Goal: Transaction & Acquisition: Purchase product/service

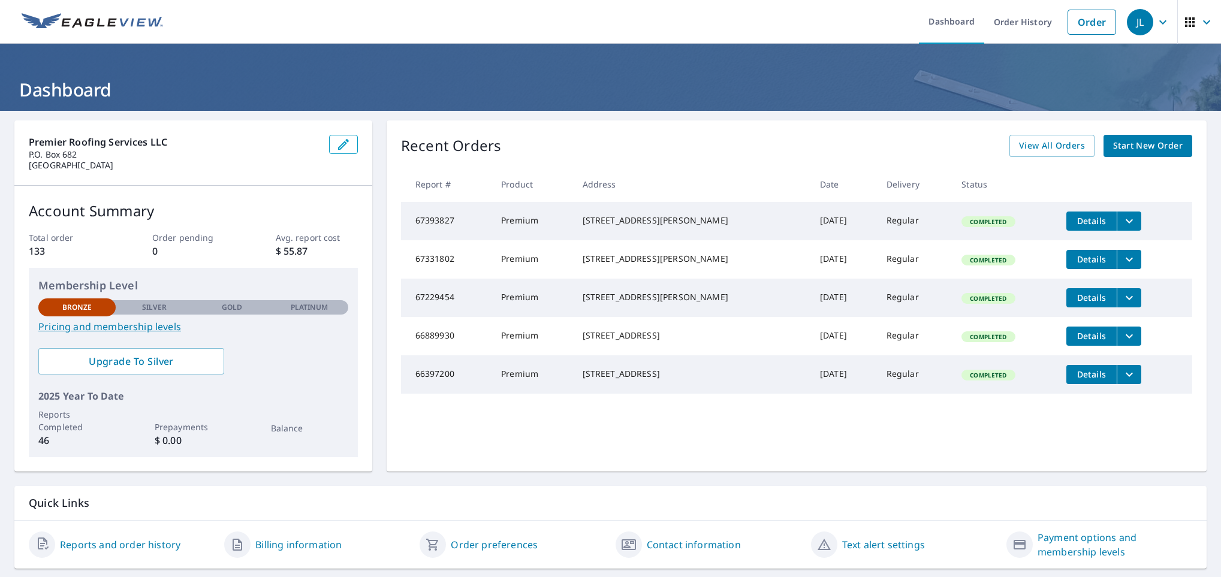
click at [1127, 153] on link "Start New Order" at bounding box center [1148, 146] width 89 height 22
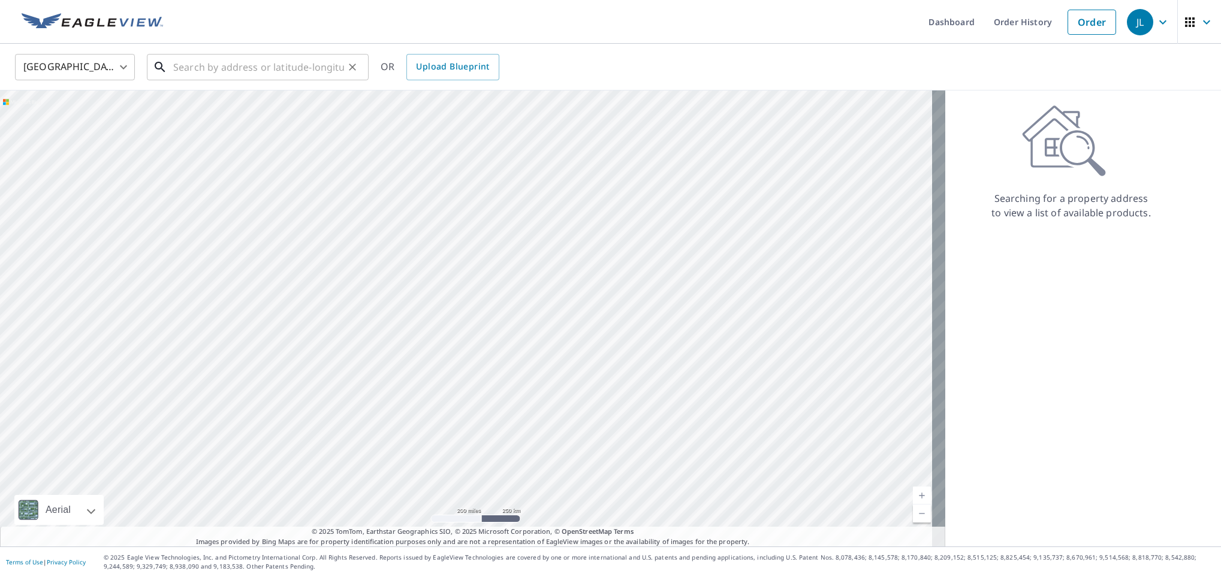
click at [202, 72] on input "text" at bounding box center [258, 67] width 171 height 34
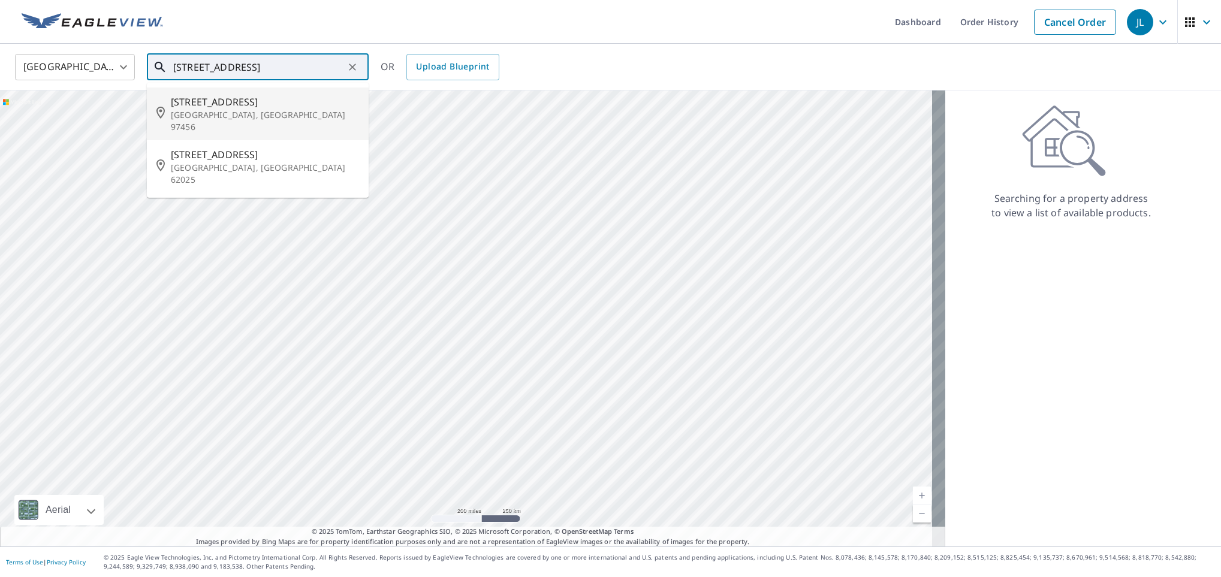
click at [203, 115] on p "[GEOGRAPHIC_DATA], [GEOGRAPHIC_DATA] 97456" at bounding box center [265, 121] width 188 height 24
type input "[STREET_ADDRESS]"
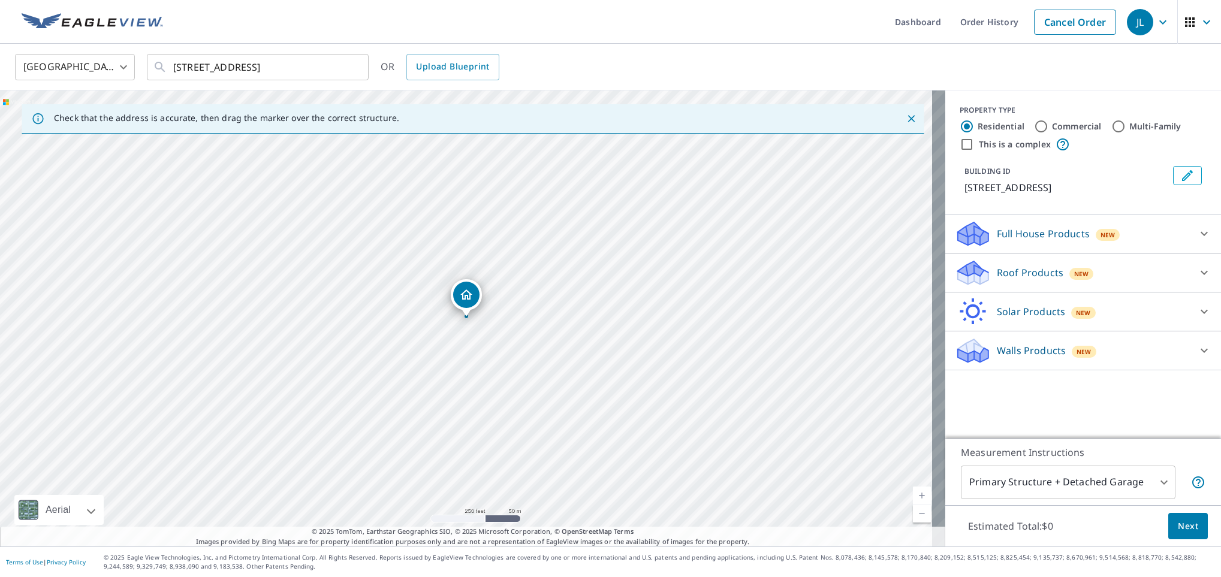
click at [913, 489] on link "Current Level 17, Zoom In" at bounding box center [922, 496] width 18 height 18
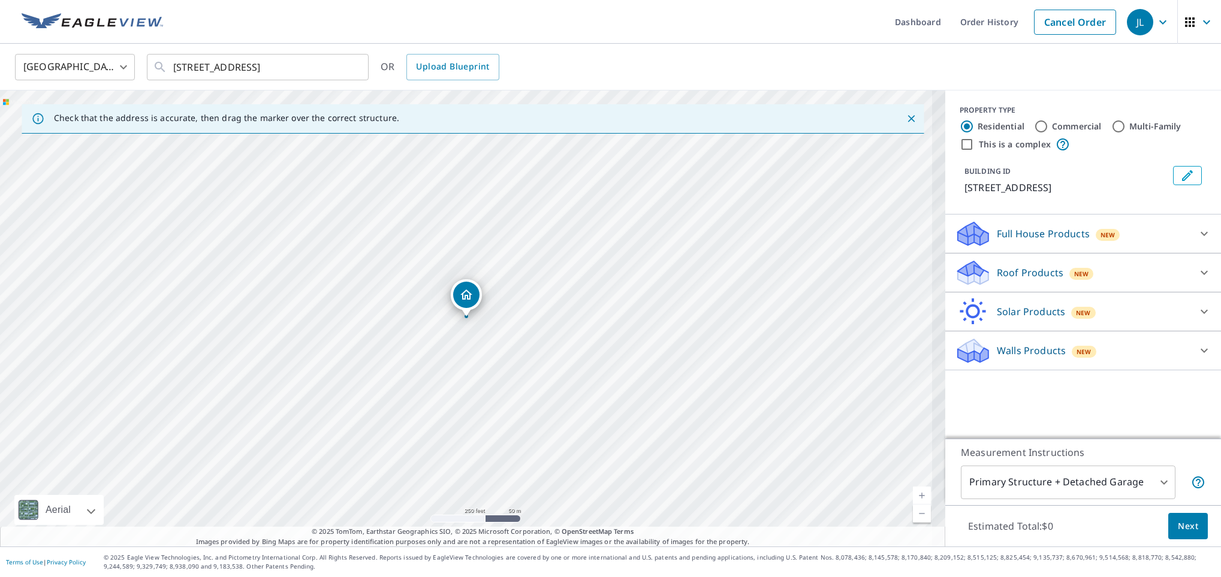
click at [913, 489] on link "Current Level 17.791413378188583, Zoom In" at bounding box center [922, 496] width 18 height 18
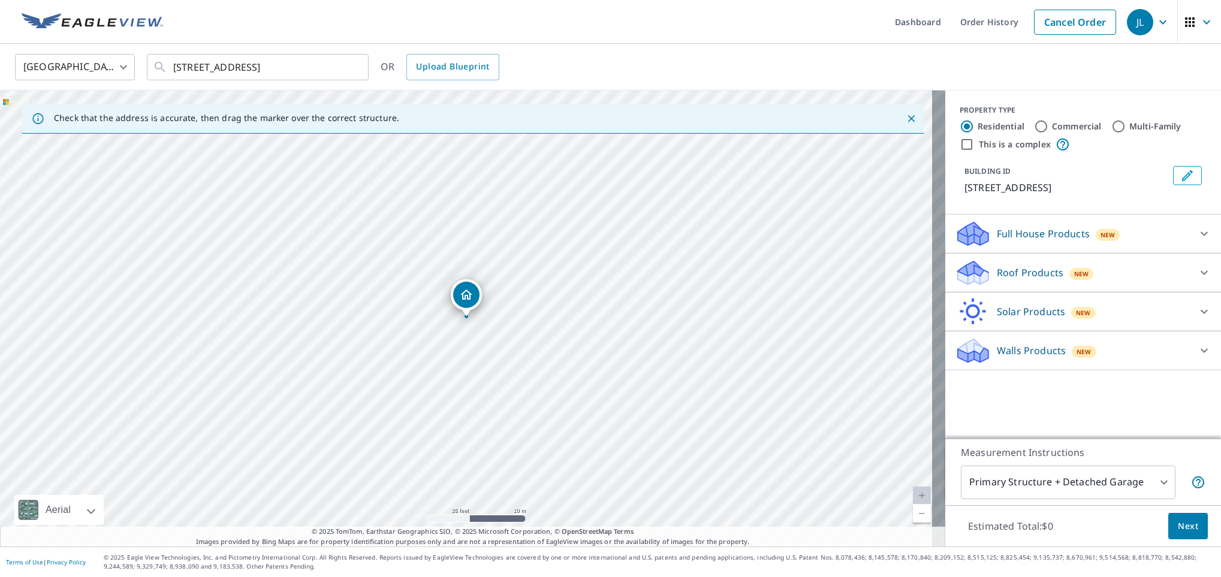
click at [913, 513] on link "Current Level 20, Zoom Out" at bounding box center [922, 514] width 18 height 18
click at [1015, 273] on p "Roof Products" at bounding box center [1030, 273] width 67 height 14
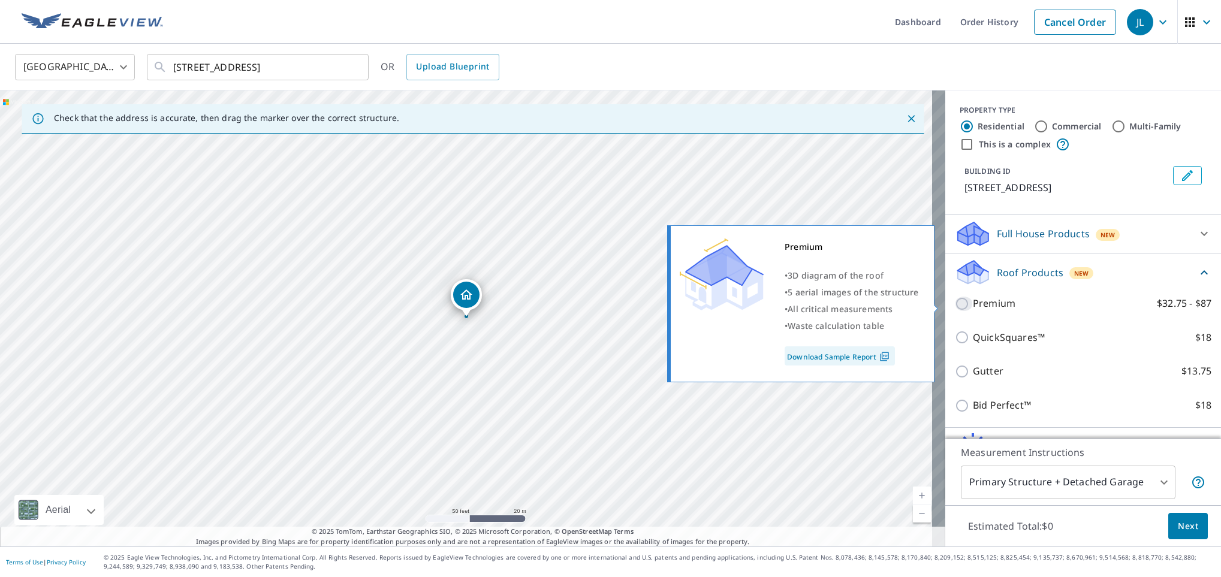
click at [955, 308] on input "Premium $32.75 - $87" at bounding box center [964, 304] width 18 height 14
checkbox input "true"
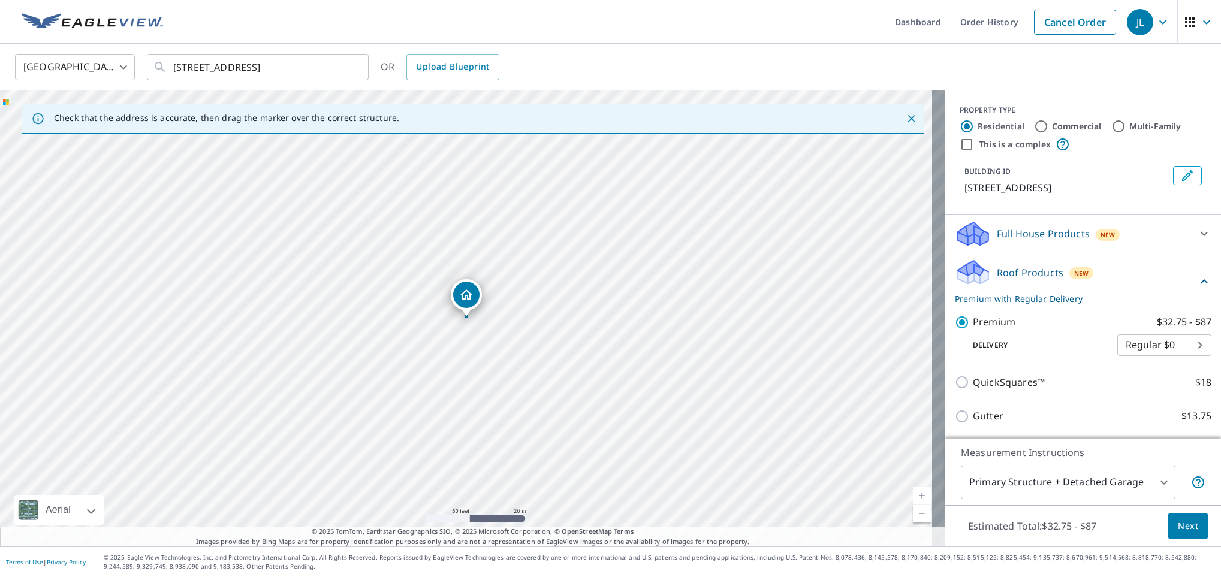
click at [1178, 519] on span "Next" at bounding box center [1188, 526] width 20 height 15
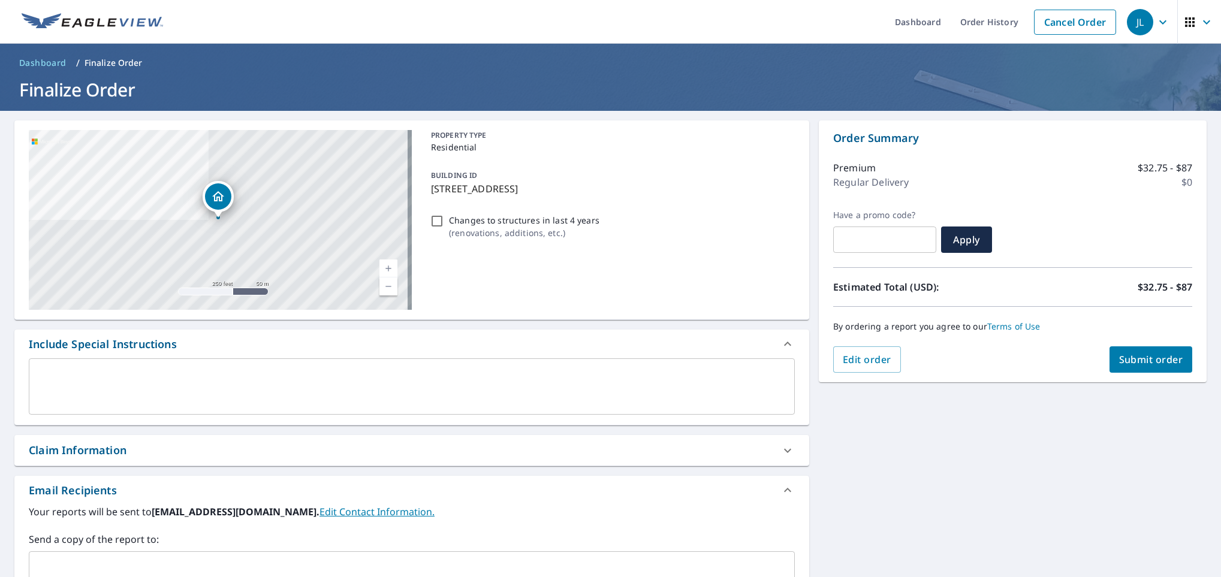
click at [1123, 362] on span "Submit order" at bounding box center [1151, 359] width 64 height 13
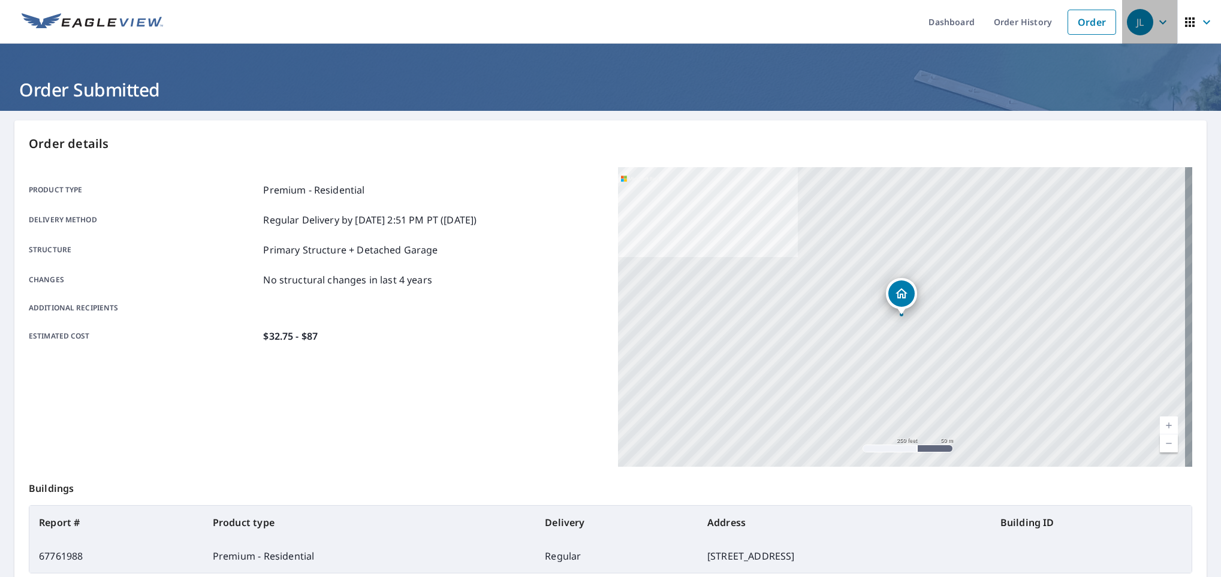
click at [1156, 20] on icon "button" at bounding box center [1163, 22] width 14 height 14
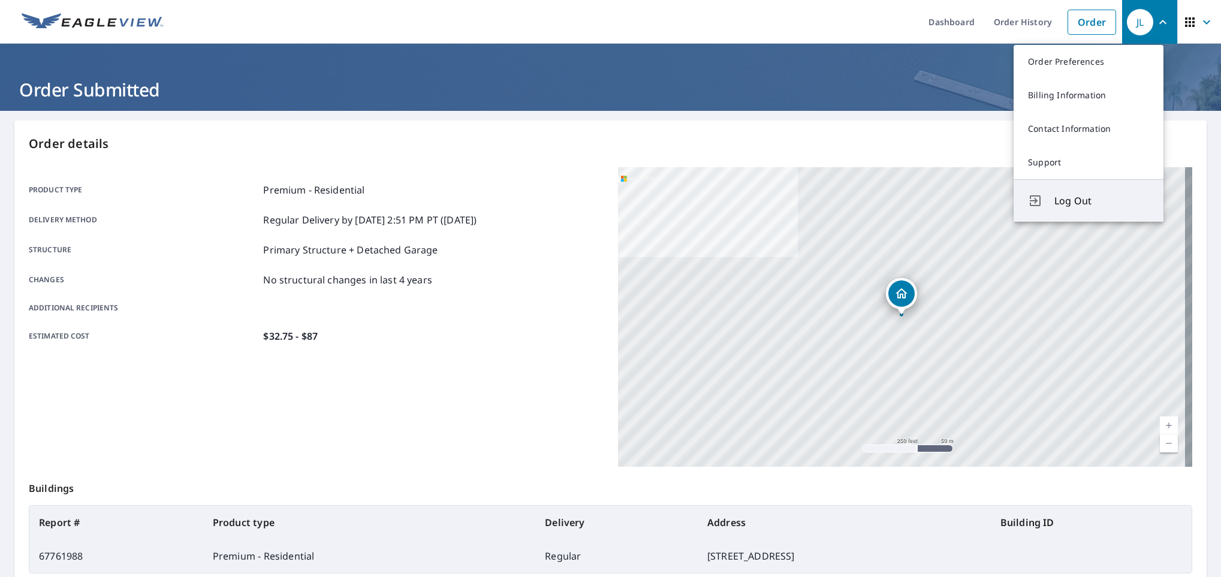
click at [1065, 195] on span "Log Out" at bounding box center [1102, 201] width 95 height 14
